Goal: Find contact information: Find contact information

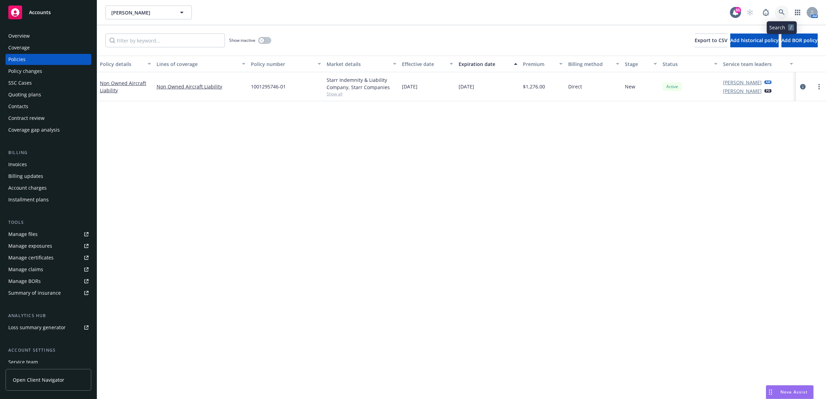
click at [783, 10] on icon at bounding box center [782, 12] width 6 height 6
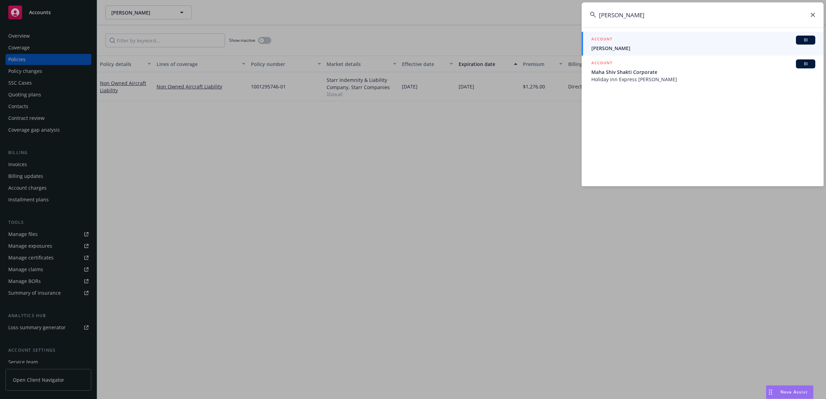
type input "[PERSON_NAME]"
click at [616, 38] on div "ACCOUNT BI" at bounding box center [703, 40] width 224 height 9
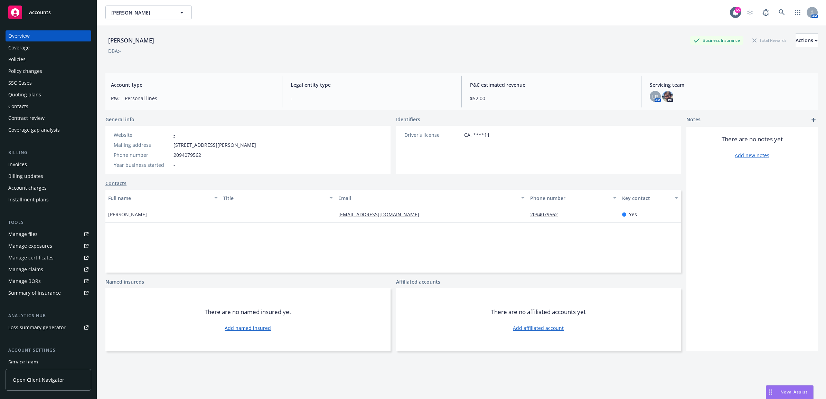
click at [41, 56] on div "Policies" at bounding box center [48, 59] width 80 height 11
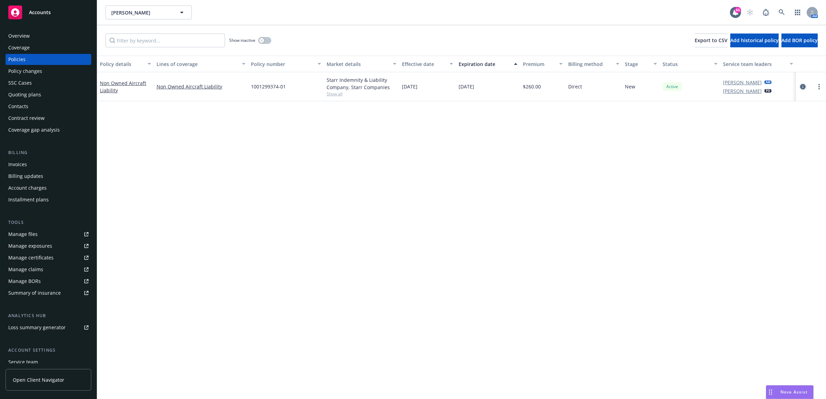
click at [803, 87] on icon "circleInformation" at bounding box center [803, 87] width 6 height 6
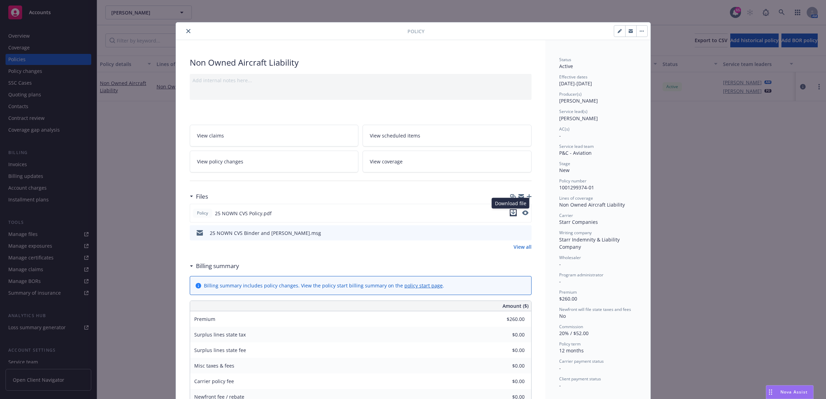
click at [511, 212] on icon "download file" at bounding box center [514, 213] width 6 height 6
click at [187, 28] on button "close" at bounding box center [188, 31] width 8 height 8
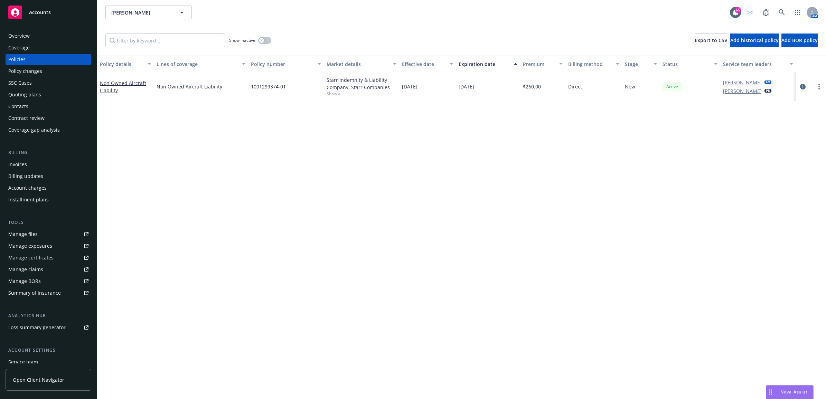
click at [45, 105] on div "Contacts" at bounding box center [48, 106] width 80 height 11
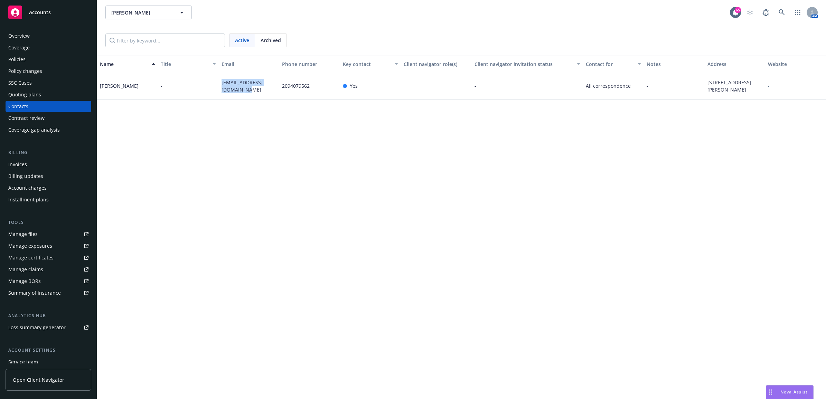
drag, startPoint x: 247, startPoint y: 92, endPoint x: 221, endPoint y: 81, distance: 28.5
click at [222, 81] on span "[EMAIL_ADDRESS][DOMAIN_NAME]" at bounding box center [249, 86] width 55 height 15
drag, startPoint x: 221, startPoint y: 81, endPoint x: 233, endPoint y: 85, distance: 12.1
copy span "[EMAIL_ADDRESS][DOMAIN_NAME]"
click at [779, 16] on link at bounding box center [782, 13] width 14 height 14
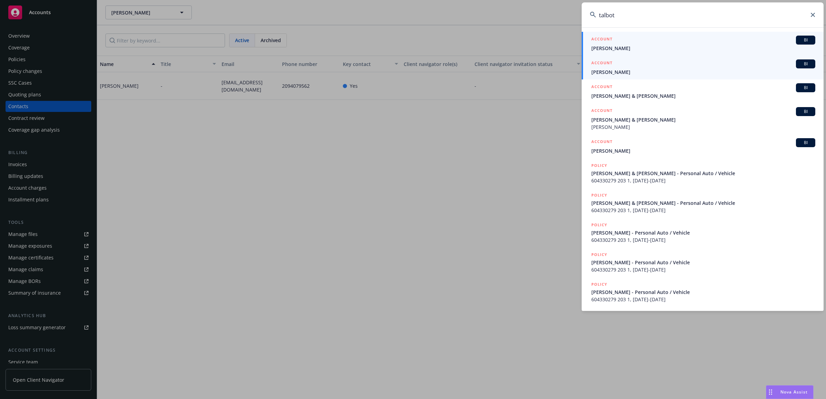
type input "talbot"
drag, startPoint x: 599, startPoint y: 65, endPoint x: 619, endPoint y: 64, distance: 20.0
click at [599, 65] on h5 "ACCOUNT" at bounding box center [601, 63] width 21 height 8
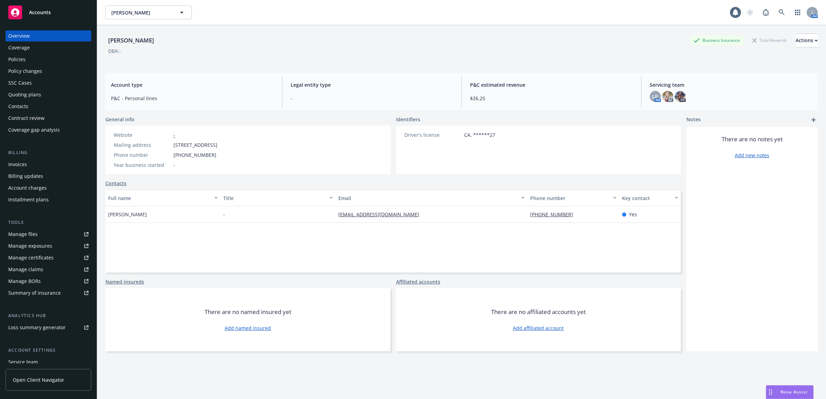
click at [21, 59] on div "Policies" at bounding box center [16, 59] width 17 height 11
